Goal: Task Accomplishment & Management: Manage account settings

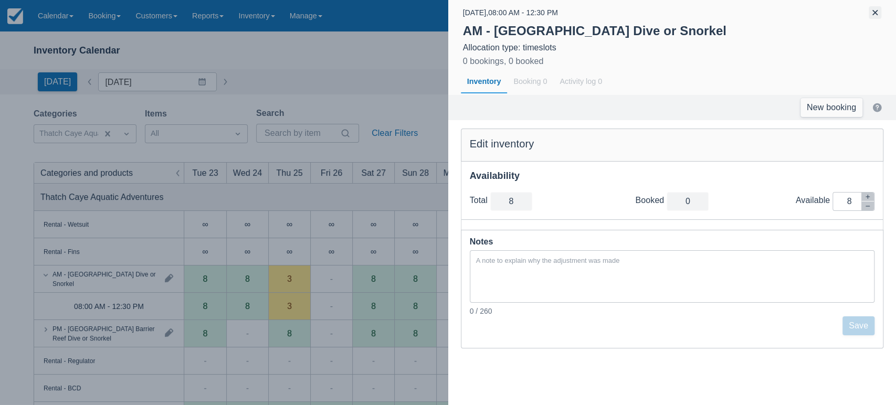
click at [876, 10] on button "button" at bounding box center [874, 12] width 13 height 13
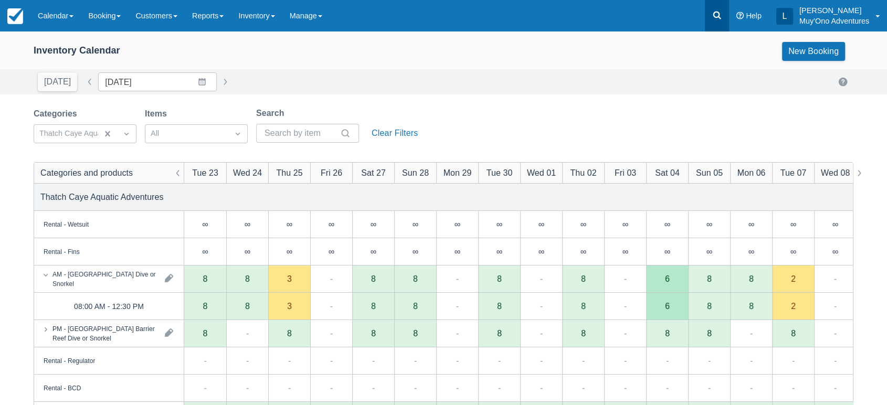
click at [717, 19] on icon at bounding box center [716, 15] width 10 height 10
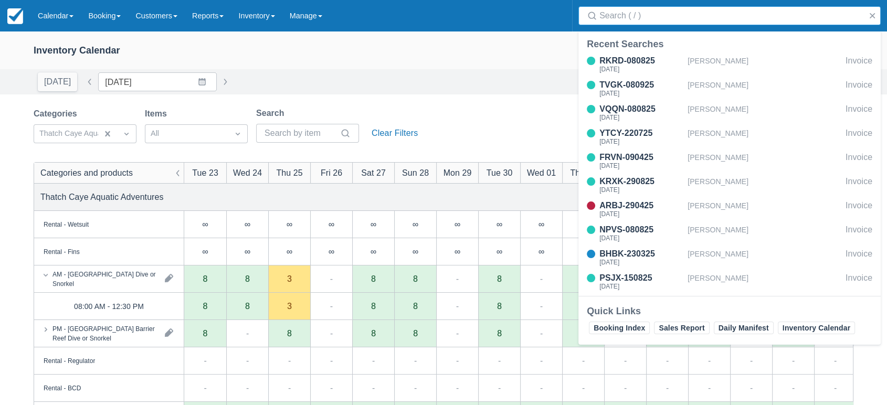
click at [667, 13] on input "Search" at bounding box center [731, 15] width 264 height 19
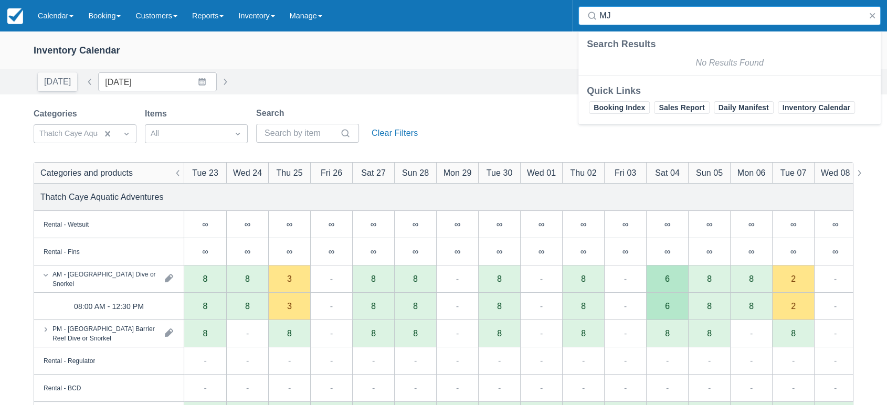
type input "M"
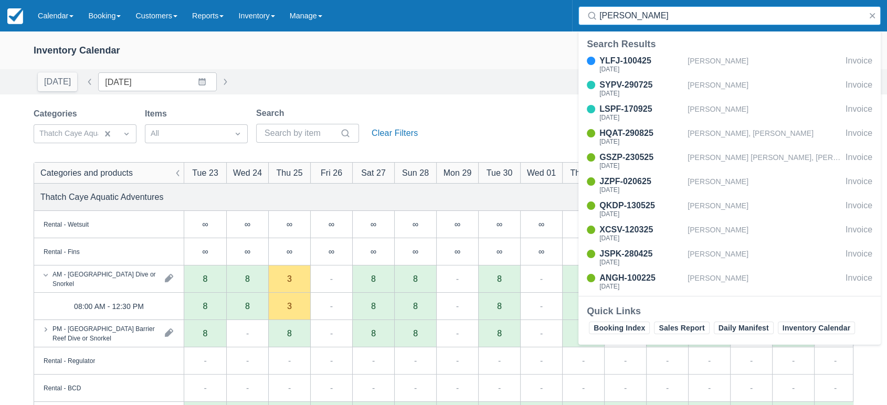
type input "MULLINS"
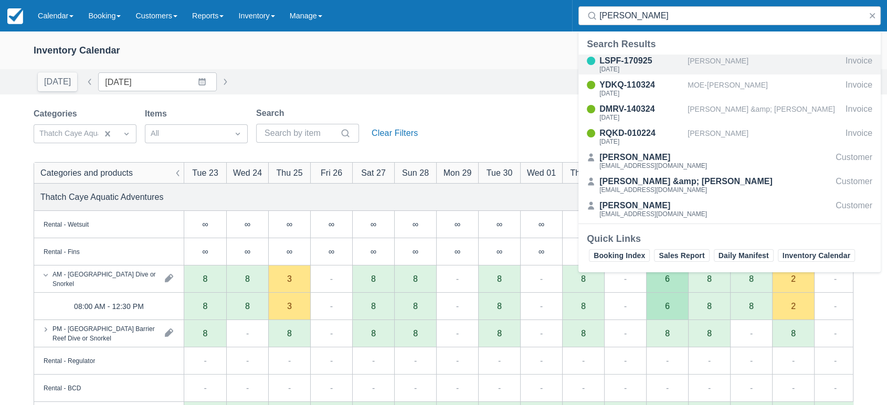
click at [632, 59] on div "LSPF-170925" at bounding box center [641, 61] width 84 height 13
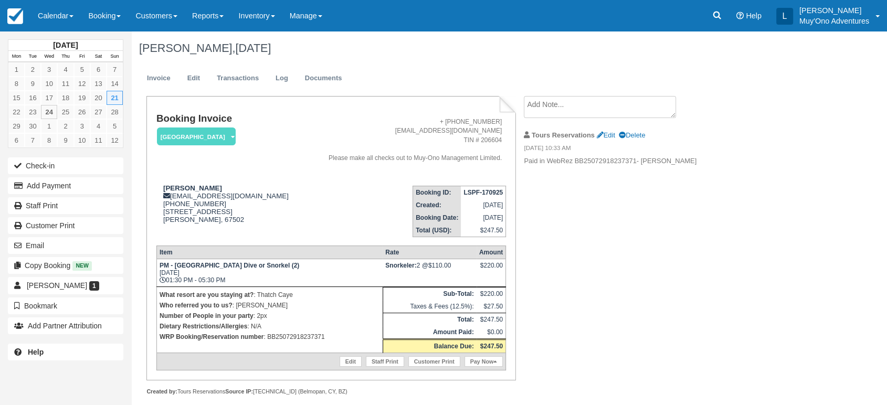
scroll to position [10, 0]
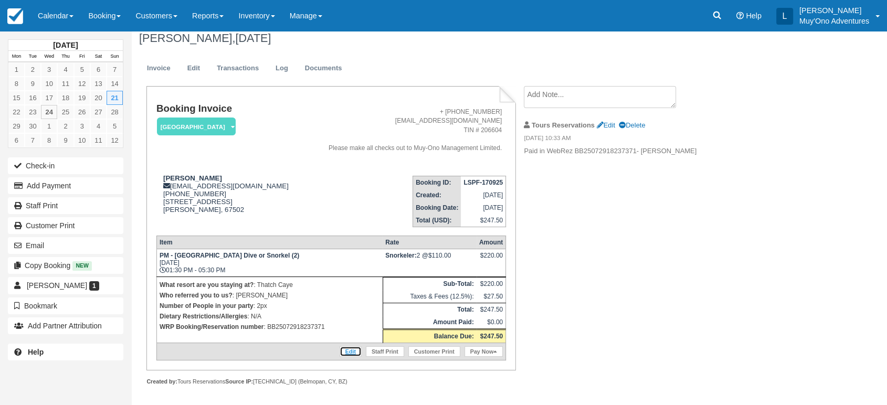
click at [353, 349] on link "Edit" at bounding box center [350, 351] width 22 height 10
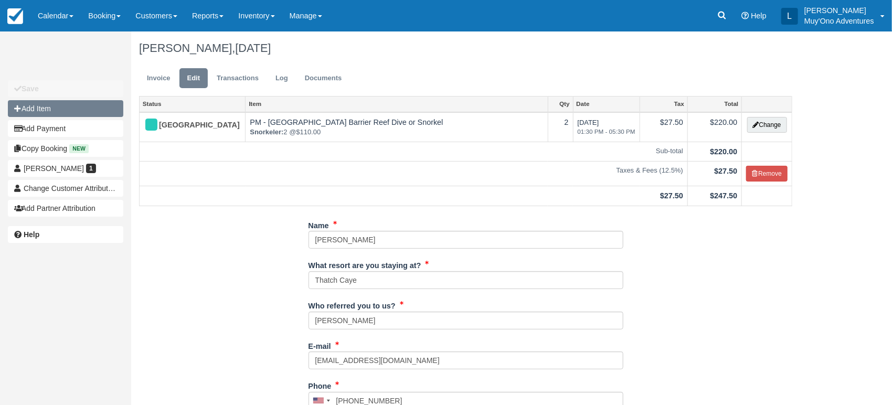
click at [48, 108] on button "Add Item" at bounding box center [65, 108] width 115 height 17
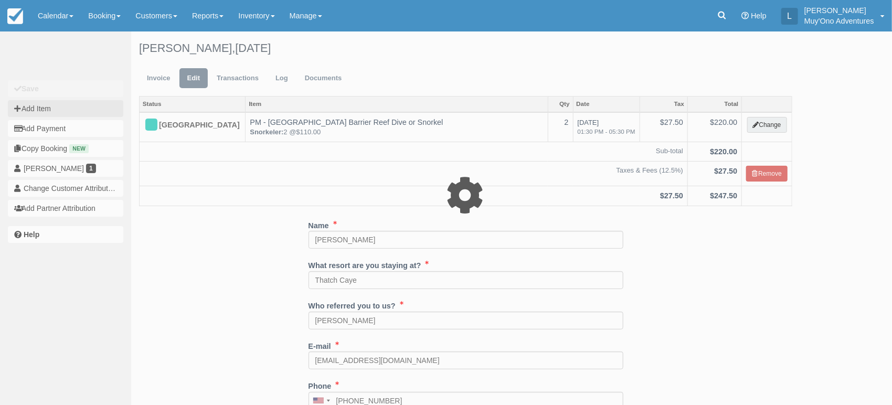
type input "0.00"
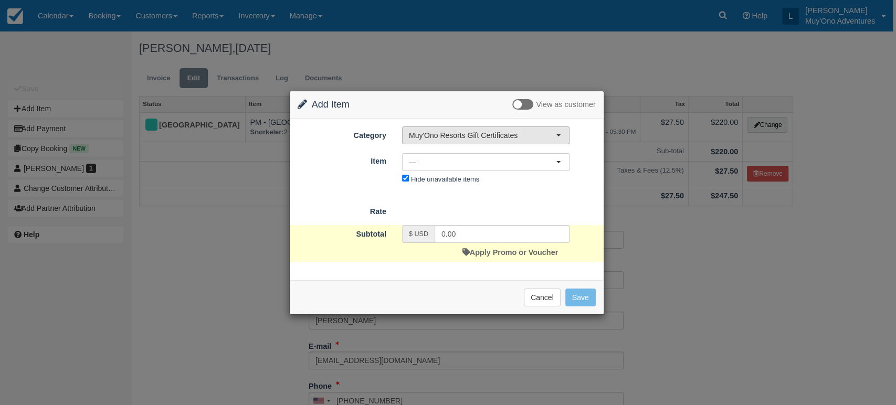
click at [544, 136] on span "Muy'Ono Resorts Gift Certificates" at bounding box center [482, 135] width 147 height 10
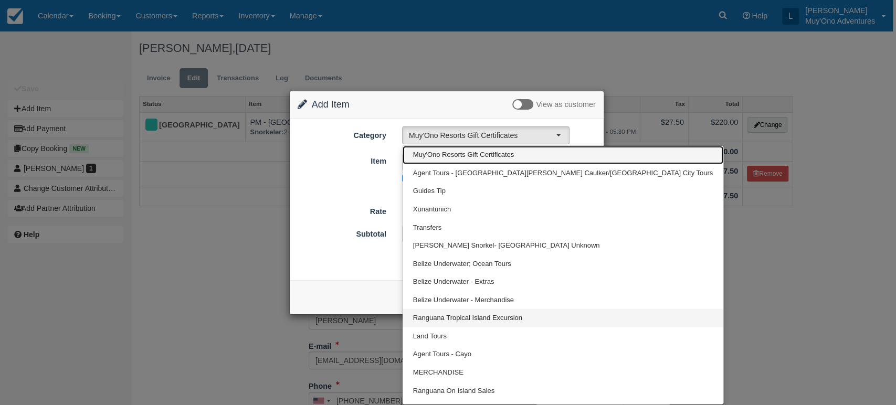
scroll to position [13, 0]
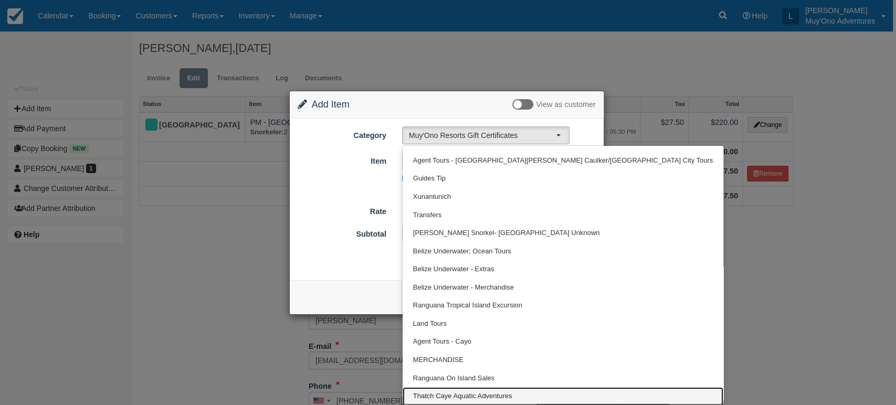
click at [466, 393] on span "Thatch Caye Aquatic Adventures" at bounding box center [462, 396] width 99 height 10
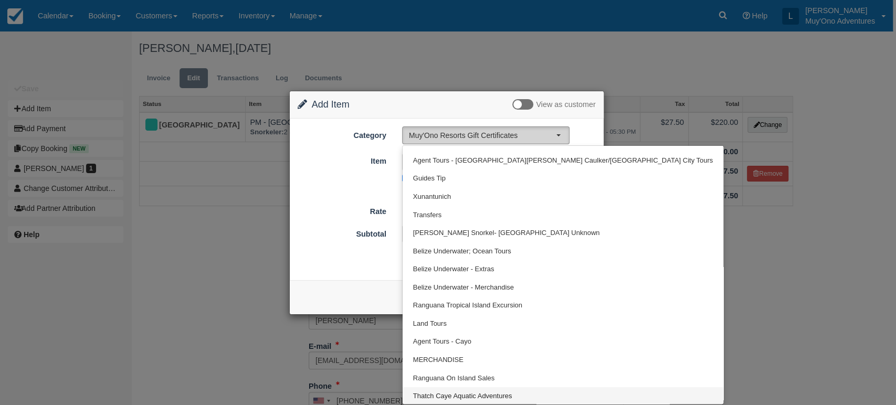
select select "64"
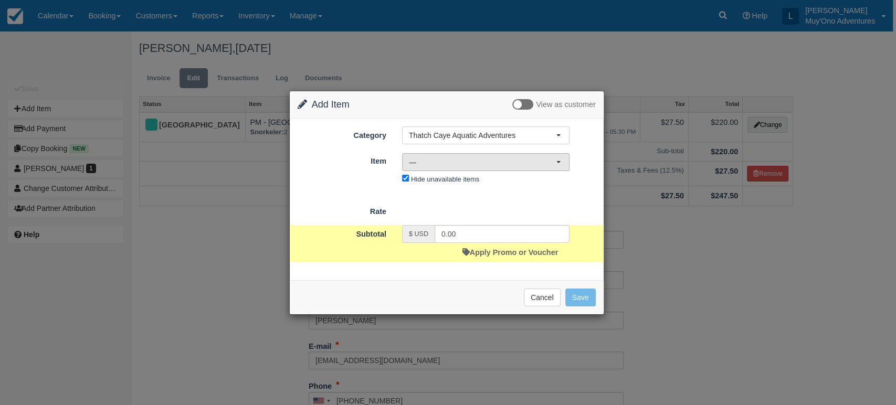
click at [538, 157] on span "—" at bounding box center [482, 162] width 147 height 10
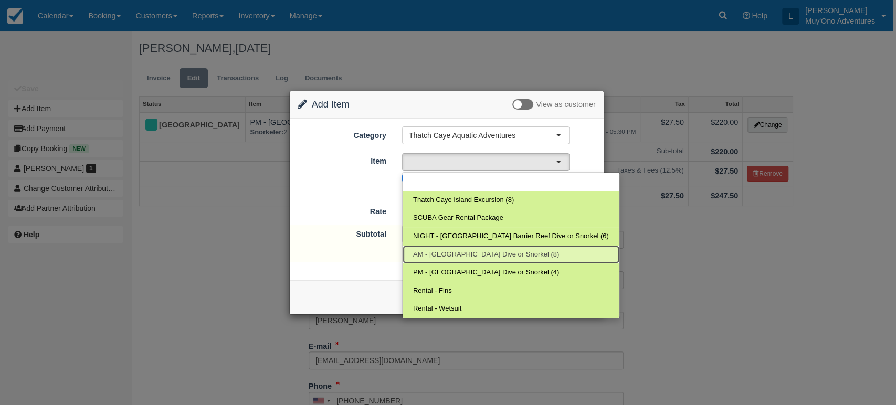
click at [466, 251] on span "AM - Belize Barrier Reef Dive or Snorkel (8)" at bounding box center [486, 255] width 146 height 10
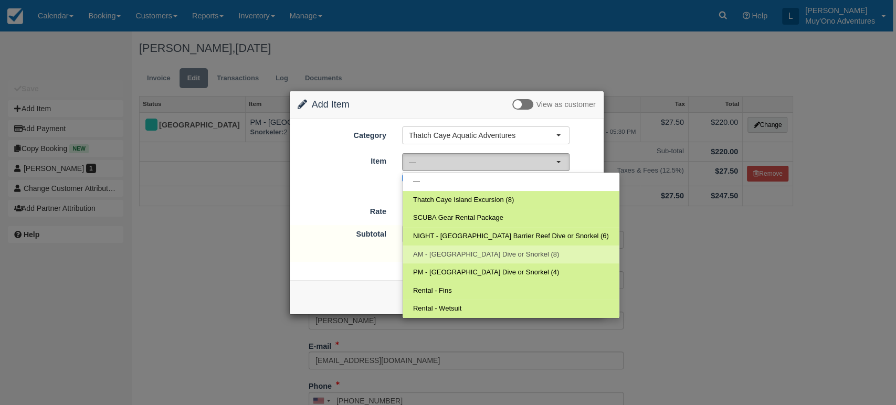
select select "294"
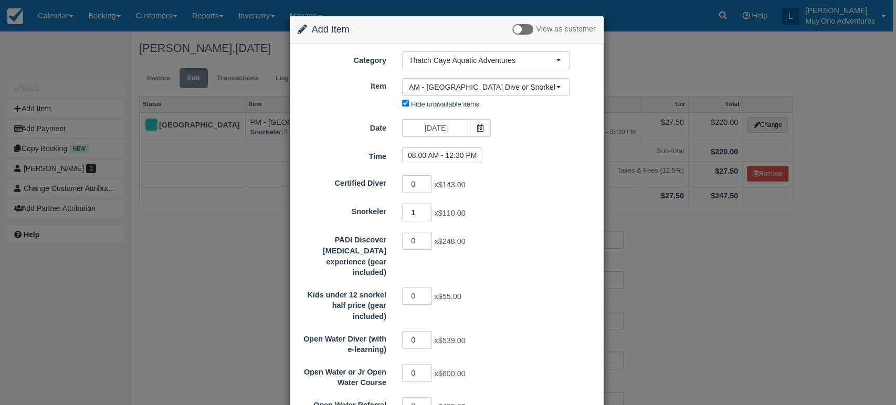
click at [424, 209] on input "1" at bounding box center [417, 213] width 30 height 18
type input "2"
click at [424, 209] on input "2" at bounding box center [417, 213] width 30 height 18
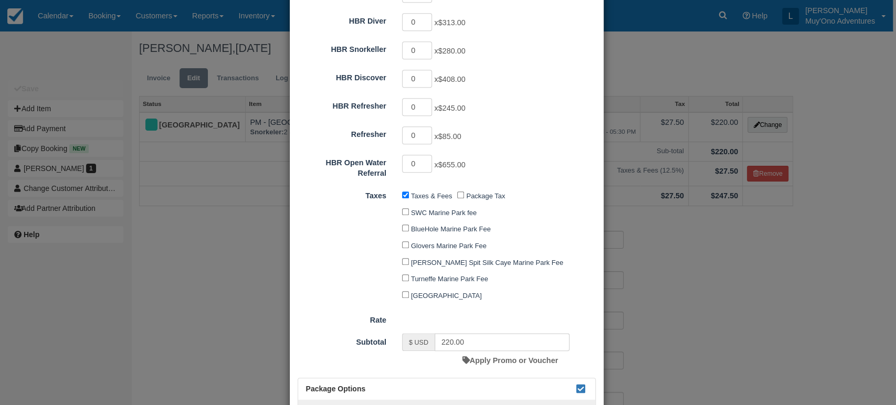
scroll to position [506, 0]
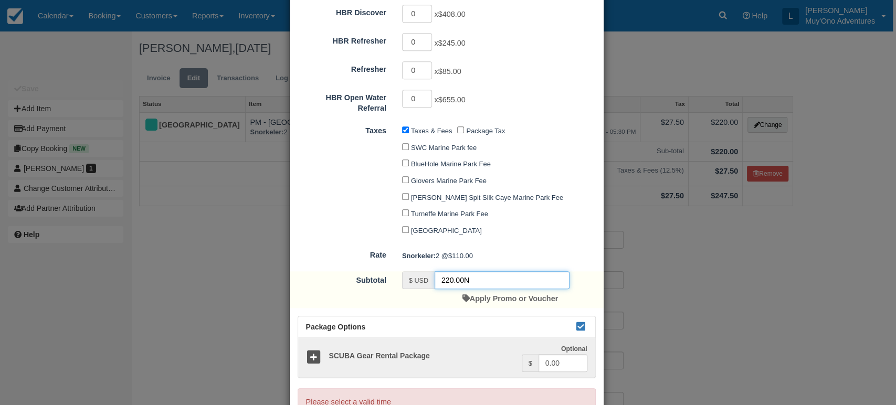
click at [520, 272] on input "220.00N" at bounding box center [501, 280] width 135 height 18
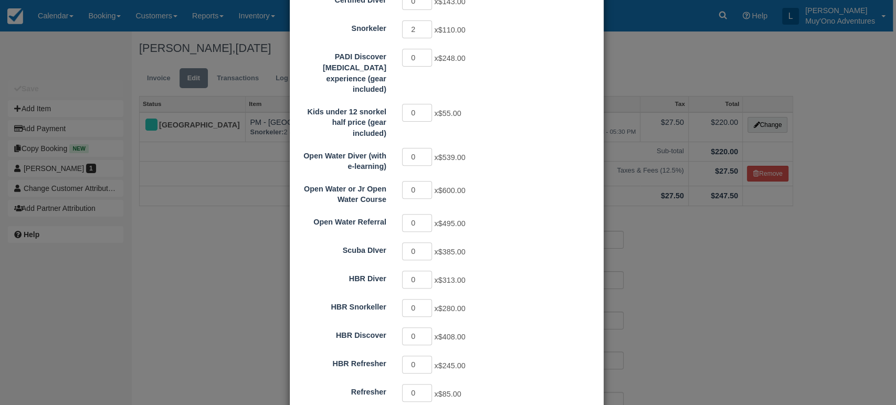
scroll to position [0, 0]
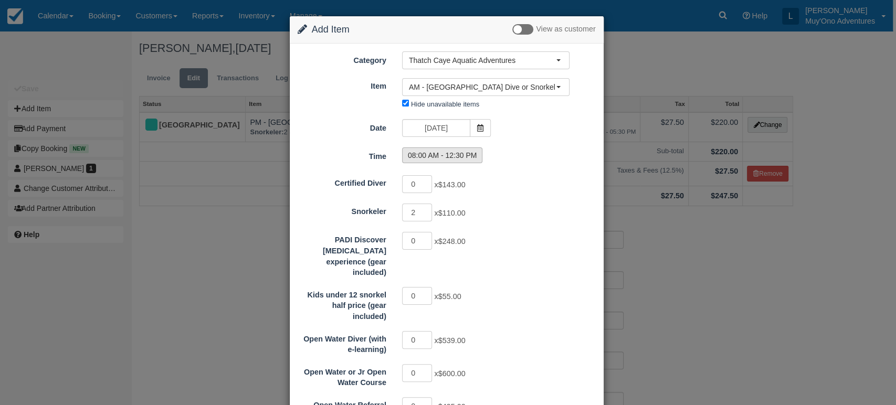
type input "220.00N"
click at [443, 150] on label "08:00 AM - 12:30 PM" at bounding box center [442, 155] width 81 height 16
radio input "true"
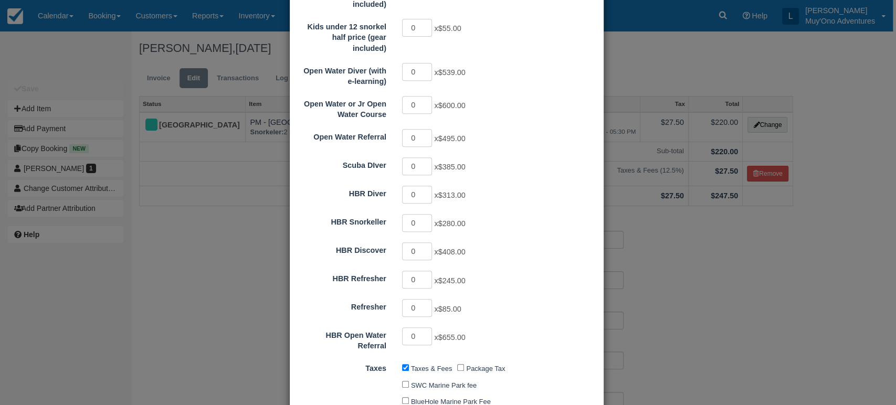
type input "220.00"
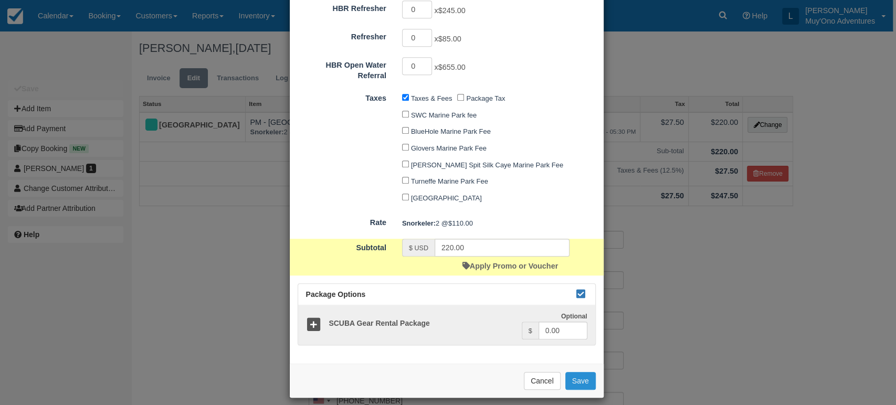
click at [577, 372] on button "Save" at bounding box center [580, 381] width 30 height 18
checkbox input "false"
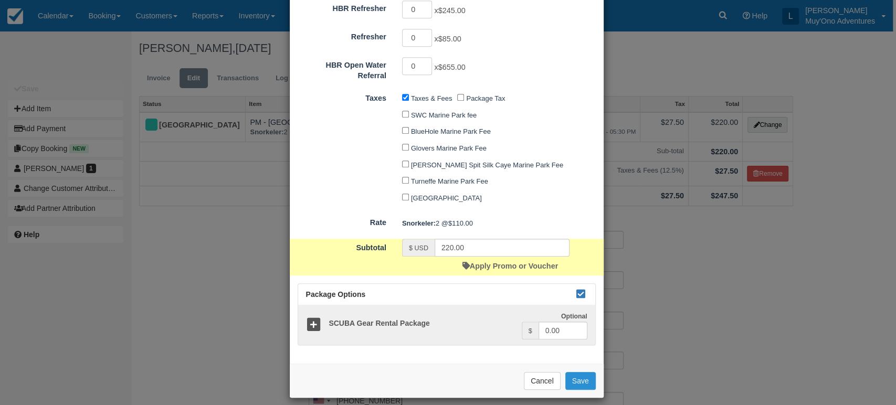
checkbox input "false"
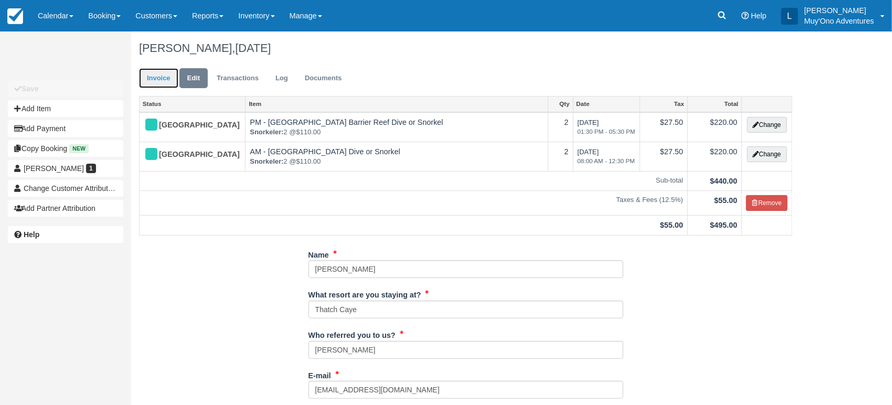
click at [158, 71] on link "Invoice" at bounding box center [158, 78] width 39 height 20
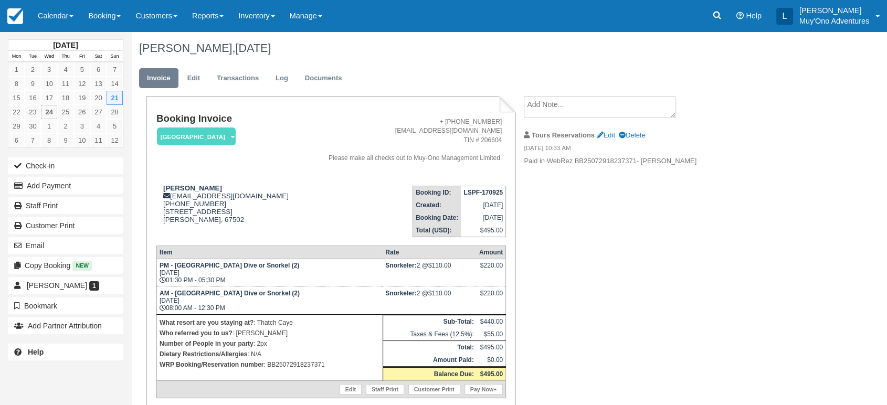
click at [477, 189] on strong "LSPF-170925" at bounding box center [482, 192] width 39 height 7
copy tbody "LSPF-170925"
click at [73, 8] on link "Calendar" at bounding box center [55, 15] width 50 height 31
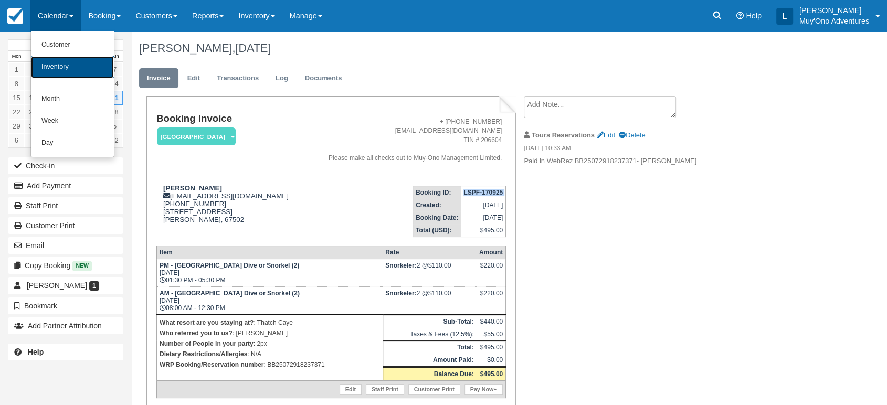
click at [65, 72] on link "Inventory" at bounding box center [72, 67] width 83 height 22
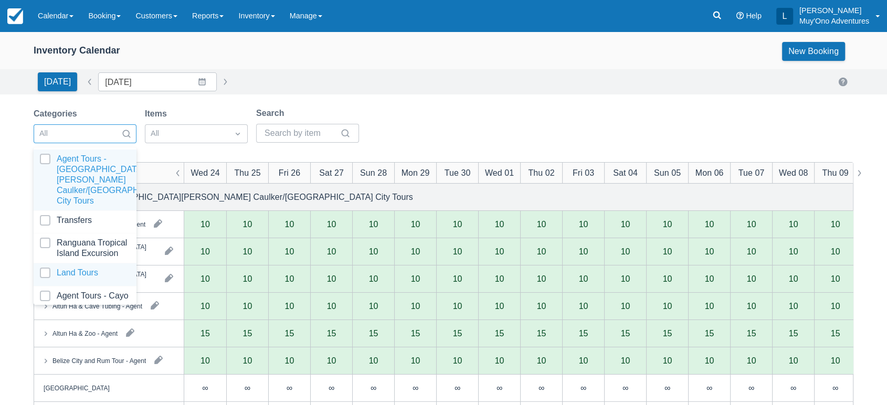
scroll to position [104, 0]
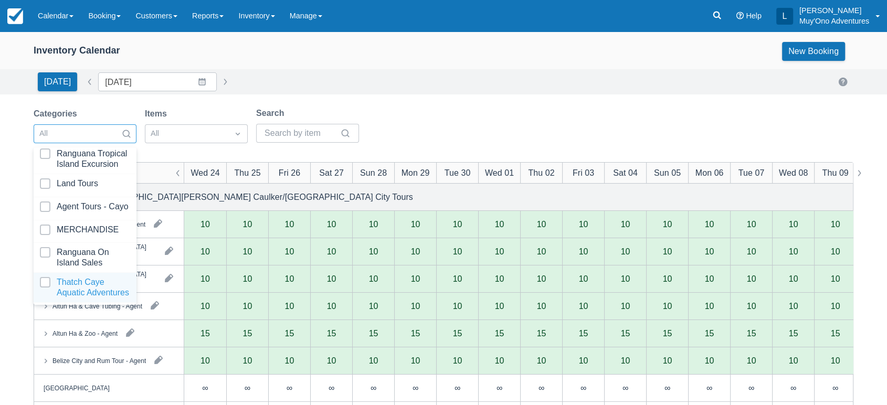
click at [78, 277] on div at bounding box center [85, 287] width 90 height 21
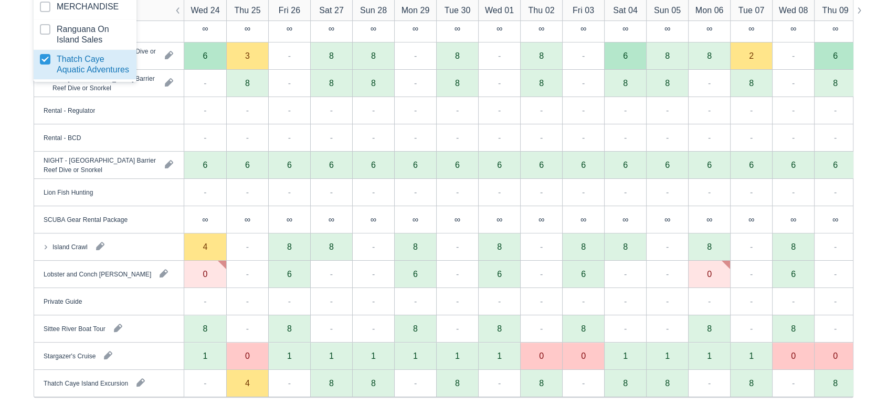
scroll to position [236, 0]
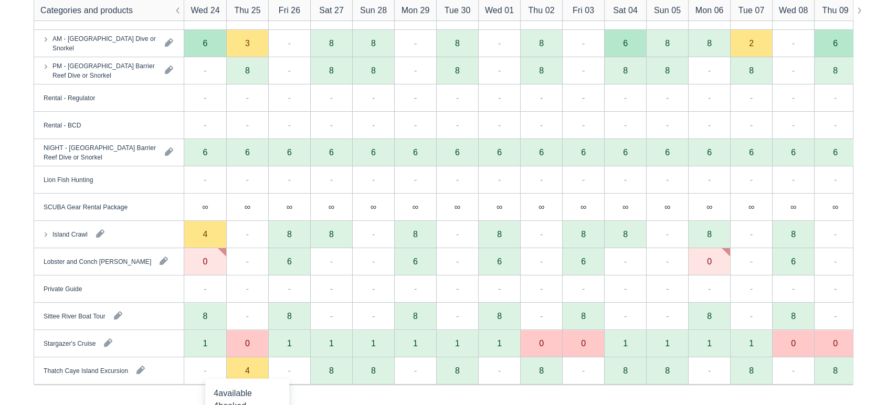
click at [249, 374] on div "4" at bounding box center [247, 370] width 5 height 8
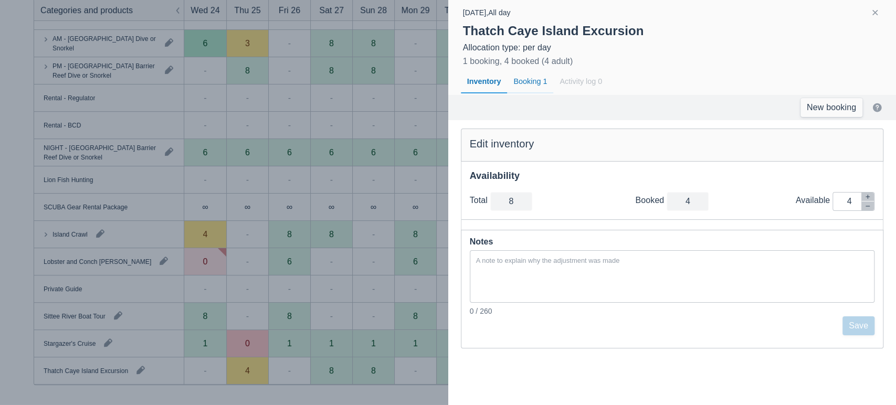
click at [524, 73] on div "Booking 1" at bounding box center [530, 82] width 46 height 24
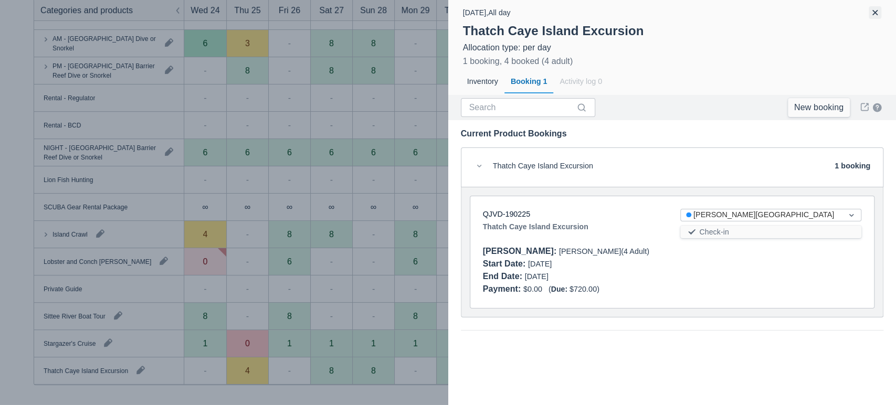
click at [874, 15] on button "button" at bounding box center [874, 12] width 13 height 13
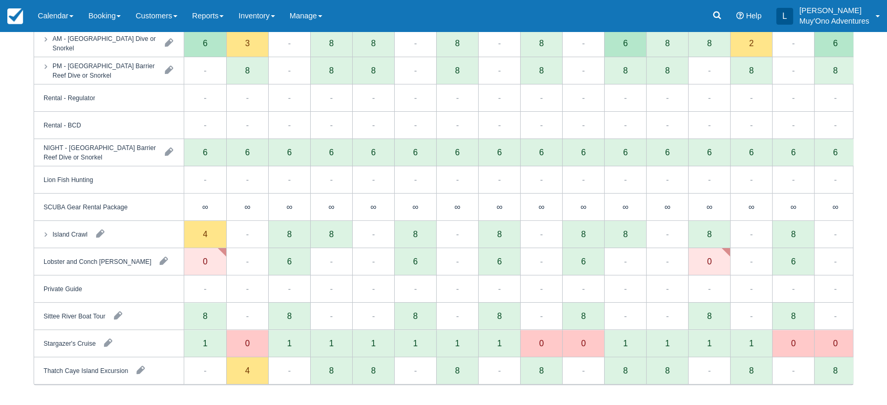
scroll to position [0, 0]
